Goal: Use online tool/utility: Utilize a website feature to perform a specific function

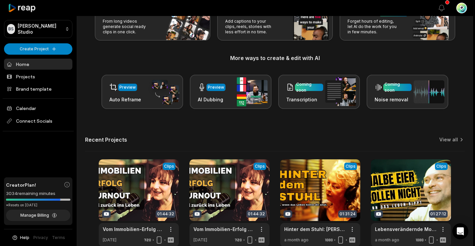
scroll to position [87, 0]
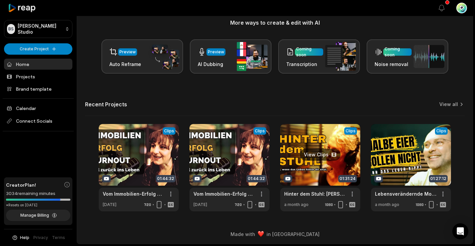
click at [304, 173] on link at bounding box center [320, 167] width 80 height 87
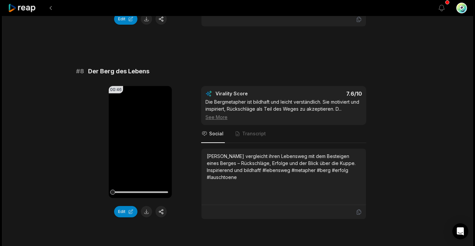
scroll to position [1827, 0]
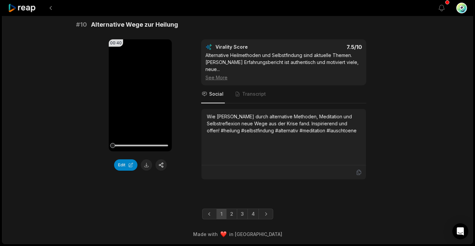
click at [251, 213] on link "4" at bounding box center [253, 214] width 11 height 11
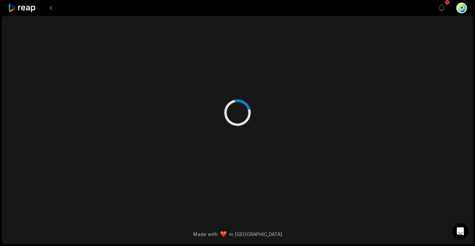
scroll to position [0, 0]
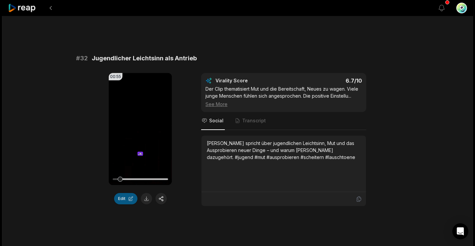
click at [126, 198] on button "Edit" at bounding box center [125, 198] width 23 height 11
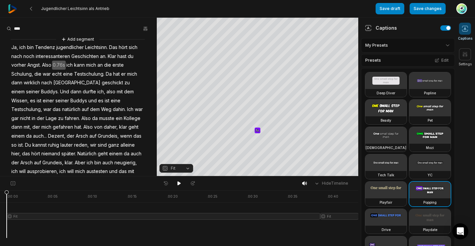
click at [388, 108] on video at bounding box center [385, 108] width 41 height 17
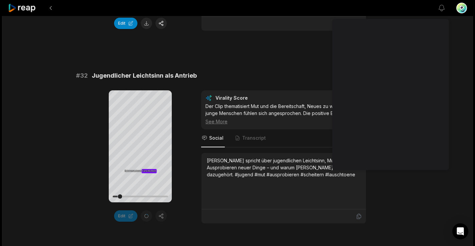
scroll to position [206, 0]
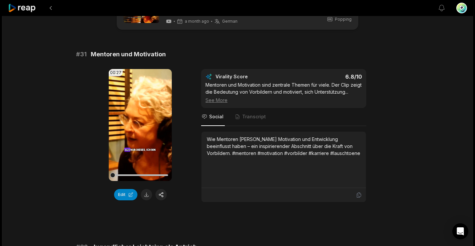
scroll to position [0, 0]
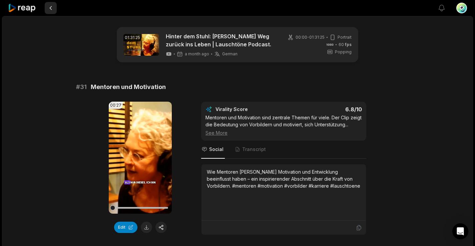
click at [53, 8] on button at bounding box center [51, 8] width 12 height 12
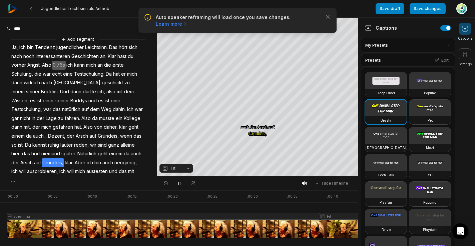
click at [187, 168] on button "Fit" at bounding box center [177, 168] width 34 height 9
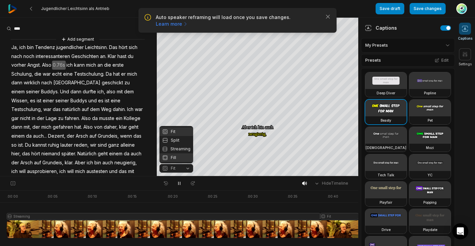
click at [173, 157] on div "Fill" at bounding box center [177, 158] width 34 height 9
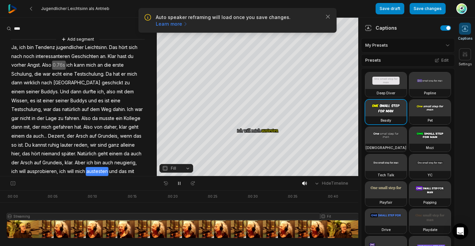
click at [186, 166] on button "Fill" at bounding box center [177, 168] width 34 height 9
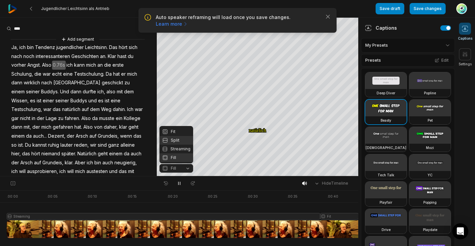
click at [171, 139] on div "Split" at bounding box center [177, 140] width 34 height 9
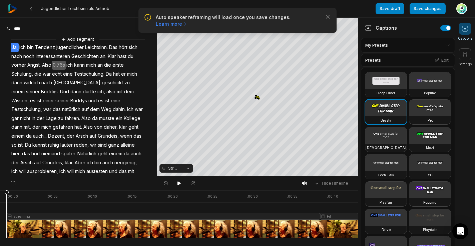
click at [190, 167] on button "Streaming" at bounding box center [177, 168] width 34 height 9
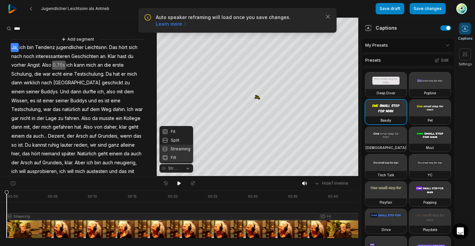
click at [175, 159] on div "Fill" at bounding box center [177, 158] width 34 height 9
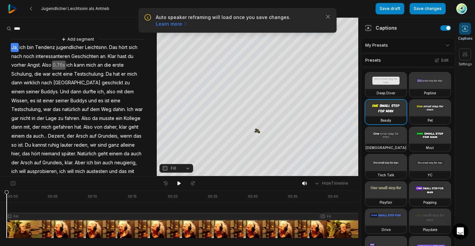
click at [189, 168] on button "Fill" at bounding box center [177, 168] width 34 height 9
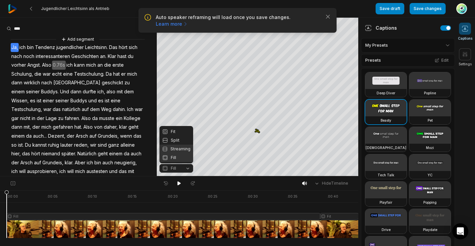
click at [176, 149] on div "Streaming" at bounding box center [177, 149] width 34 height 9
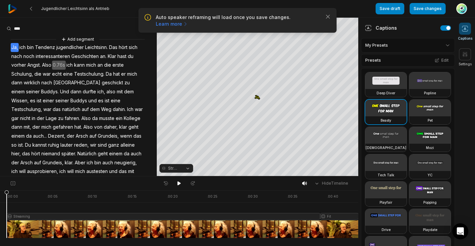
click at [187, 167] on button "Streaming" at bounding box center [177, 168] width 34 height 9
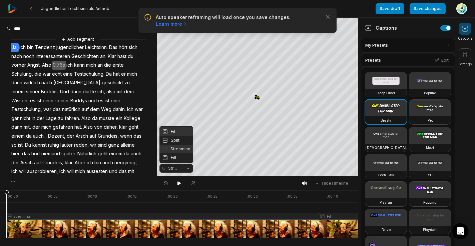
click at [174, 133] on div "Fit" at bounding box center [177, 132] width 34 height 9
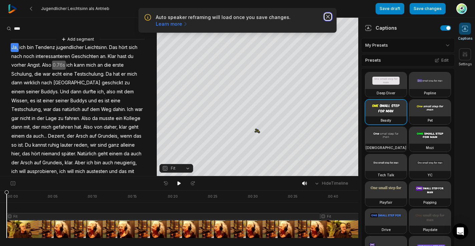
click at [326, 17] on icon "button" at bounding box center [328, 16] width 7 height 7
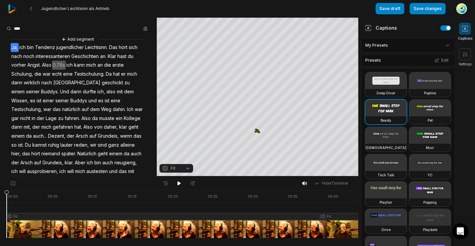
click at [382, 43] on html "Jugendlicher Leichtsinn als Antrieb Save draft Save changes Open user menu Capt…" at bounding box center [237, 123] width 475 height 246
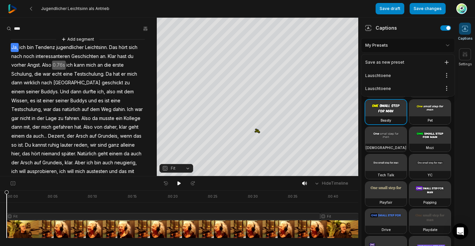
click at [381, 43] on html "Jugendlicher Leichtsinn als Antrieb Save draft Save changes Open user menu Capt…" at bounding box center [237, 123] width 475 height 246
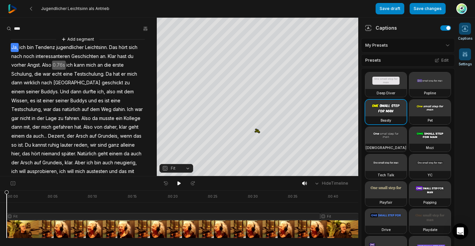
click at [465, 57] on icon at bounding box center [465, 54] width 7 height 7
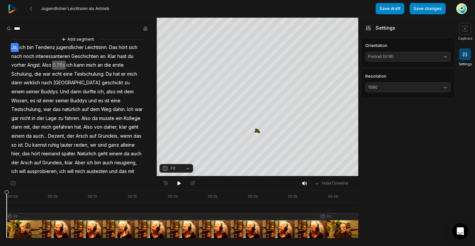
click at [445, 58] on button "Portrait (9:16)" at bounding box center [407, 57] width 85 height 10
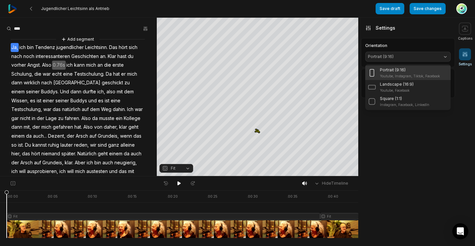
click at [445, 58] on button "Portrait (9:16)" at bounding box center [407, 57] width 85 height 10
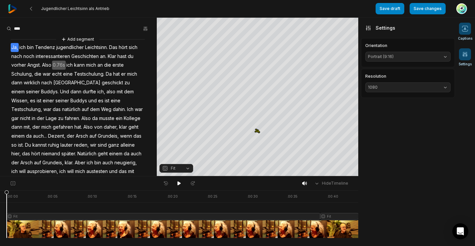
click at [463, 29] on icon at bounding box center [465, 28] width 7 height 7
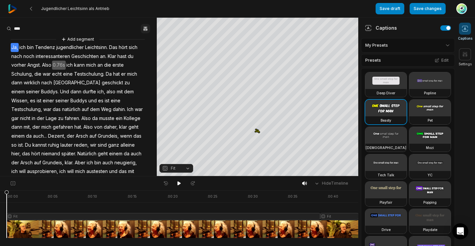
click at [145, 31] on icon "button" at bounding box center [145, 28] width 5 height 5
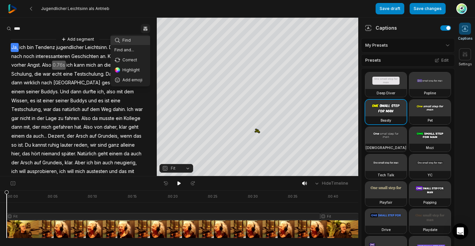
click at [31, 8] on div "Jugendlicher Leichtsinn als Antrieb Save draft Save changes Open user menu Capt…" at bounding box center [237, 88] width 475 height 177
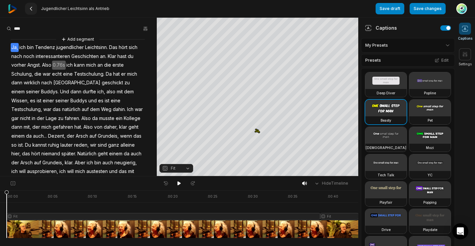
click at [31, 8] on icon at bounding box center [30, 8] width 5 height 5
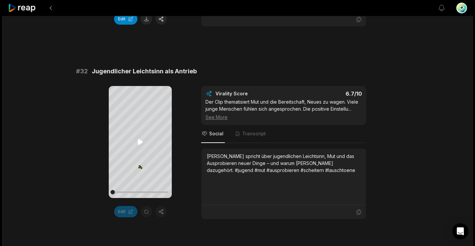
click at [141, 143] on icon at bounding box center [141, 142] width 8 height 8
click at [140, 141] on icon at bounding box center [141, 142] width 8 height 8
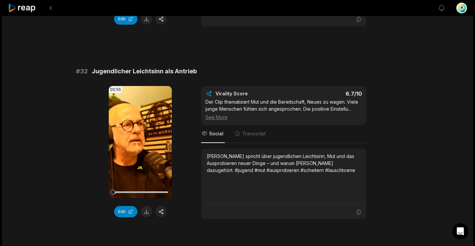
scroll to position [209, 0]
click at [161, 212] on button "button" at bounding box center [161, 211] width 11 height 11
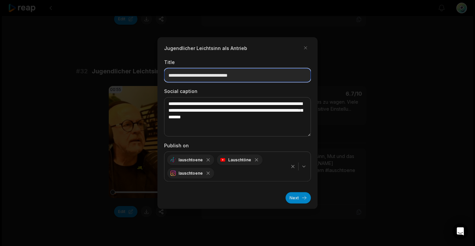
drag, startPoint x: 255, startPoint y: 76, endPoint x: 169, endPoint y: 72, distance: 86.2
click at [162, 70] on div "**********" at bounding box center [238, 123] width 160 height 172
paste input "**********"
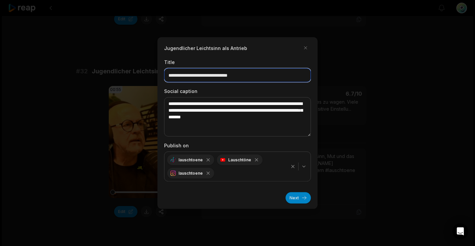
type input "**********"
